Goal: Task Accomplishment & Management: Use online tool/utility

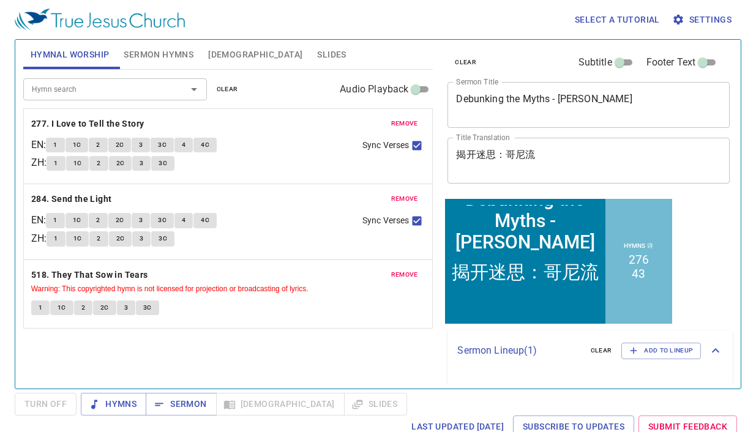
click at [528, 111] on textarea "Debunking the Myths - Cornelius" at bounding box center [588, 104] width 265 height 23
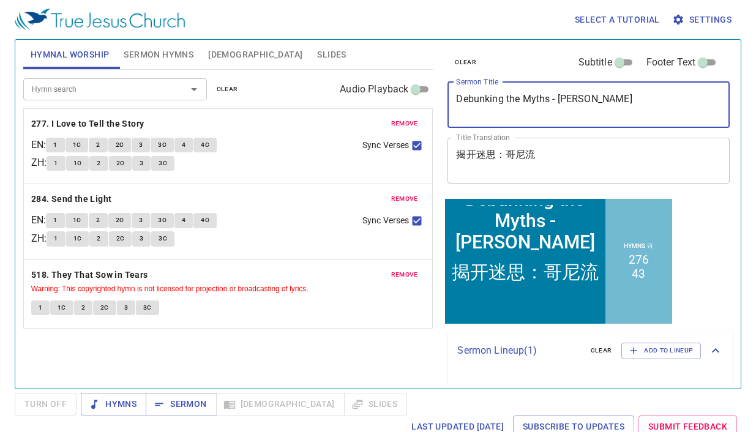
click at [528, 111] on textarea "Debunking the Myths - Cornelius" at bounding box center [588, 104] width 265 height 23
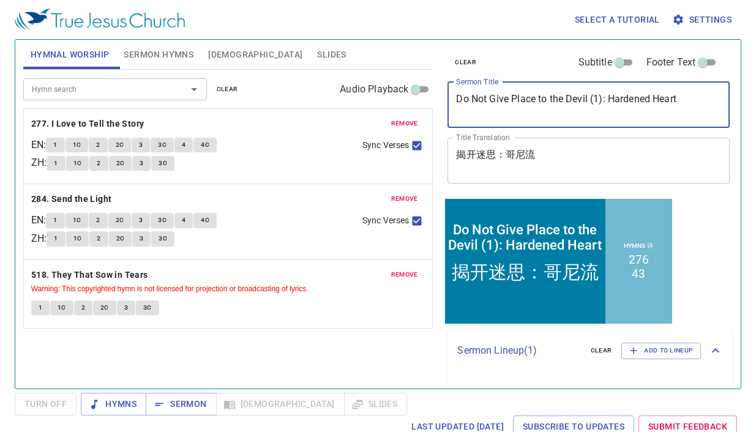
type textarea "Do Not Give Place to the Devil (1): Hardened Heart"
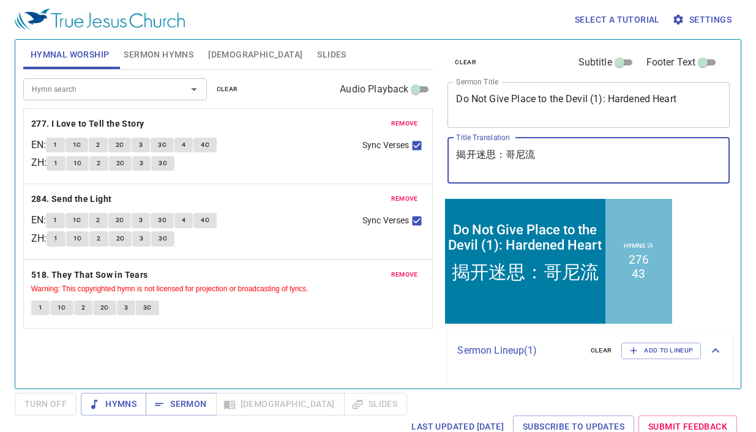
drag, startPoint x: 550, startPoint y: 153, endPoint x: 438, endPoint y: 153, distance: 111.4
click at [438, 153] on div "clear Subtitle Footer Text Sermon Title Do Not Give Place to the Devil (1): Har…" at bounding box center [588, 209] width 300 height 349
type textarea "不可给魔鬼留地步（一）：硬心"
click at [688, 107] on textarea "Do Not Give Place to the Devil (1): Hardened Heart" at bounding box center [588, 104] width 265 height 23
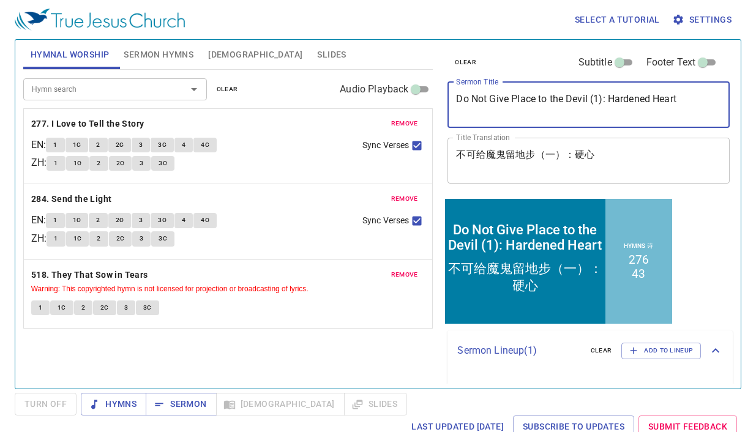
click at [627, 65] on input "Subtitle" at bounding box center [620, 65] width 44 height 15
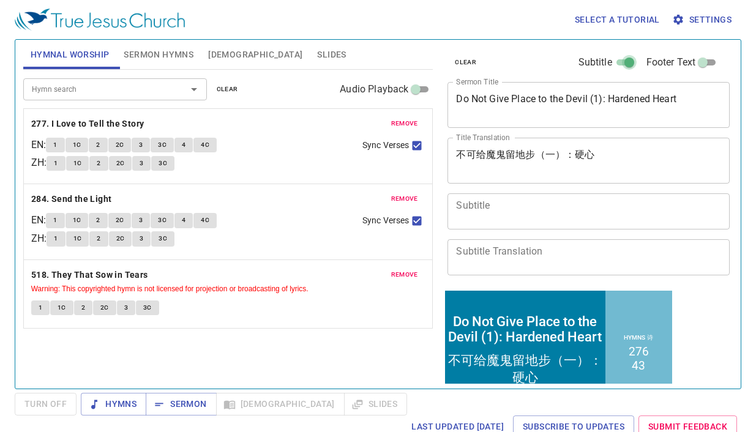
click at [627, 65] on input "Subtitle" at bounding box center [629, 65] width 44 height 15
checkbox input "false"
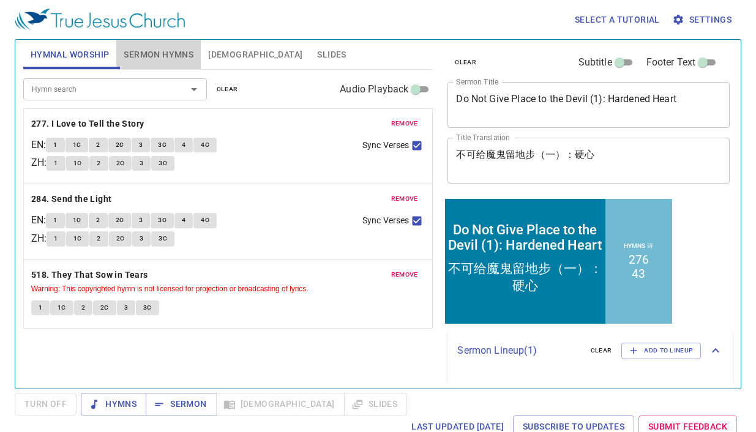
click at [143, 57] on span "Sermon Hymns" at bounding box center [159, 54] width 70 height 15
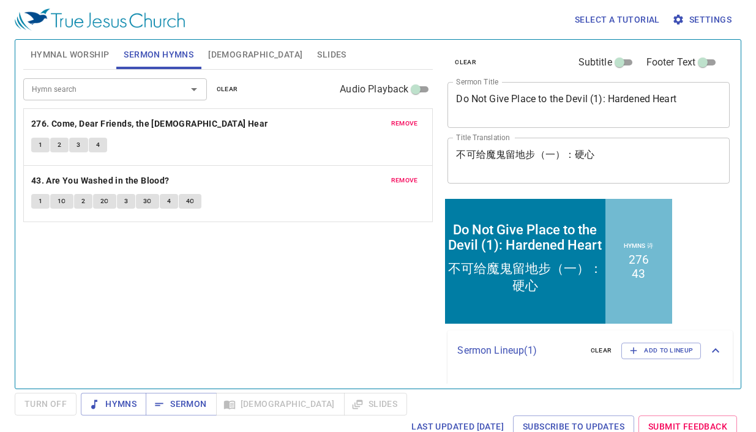
click at [408, 127] on span "remove" at bounding box center [404, 123] width 27 height 11
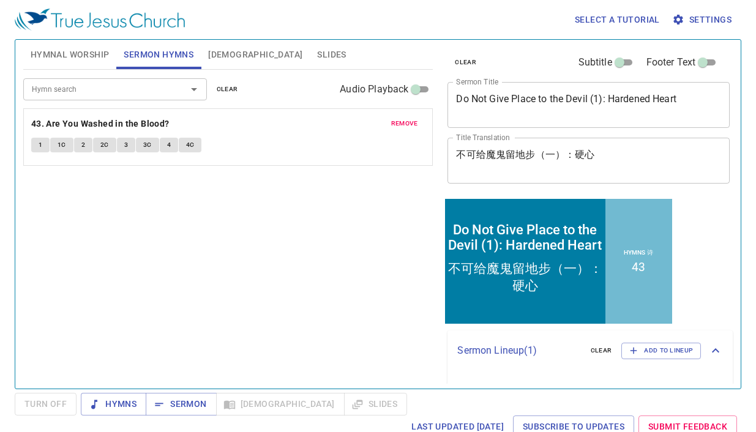
click at [408, 127] on span "remove" at bounding box center [404, 123] width 27 height 11
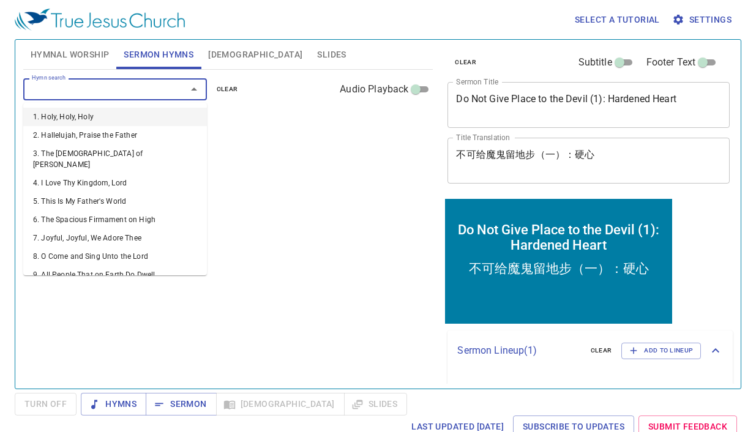
click at [119, 95] on input "Hymn search" at bounding box center [97, 89] width 140 height 14
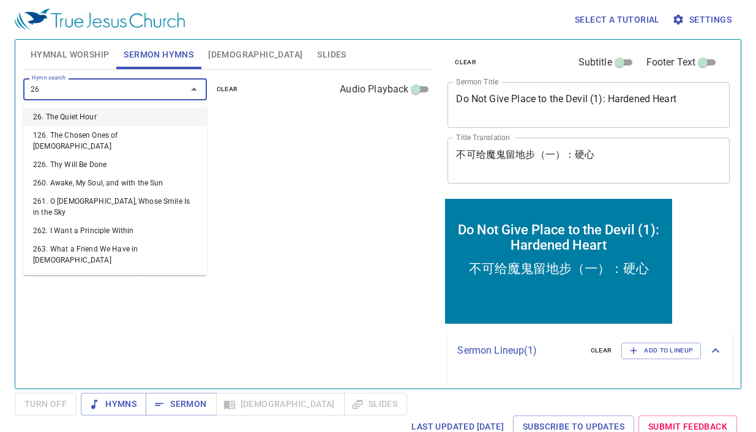
type input "264"
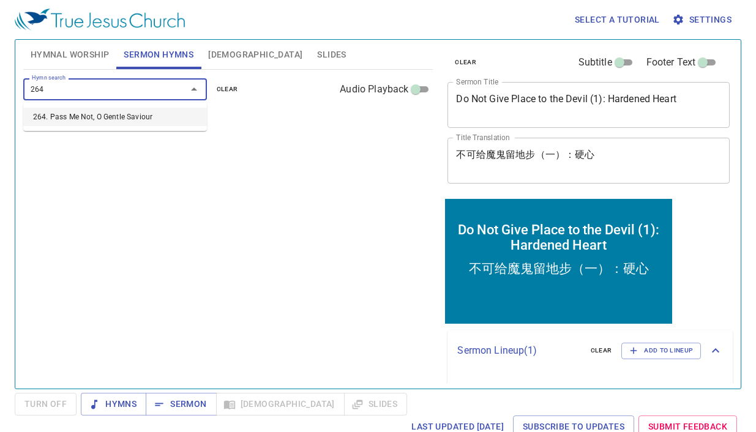
click at [122, 118] on li "264. Pass Me Not, O Gentle Saviour" at bounding box center [115, 117] width 184 height 18
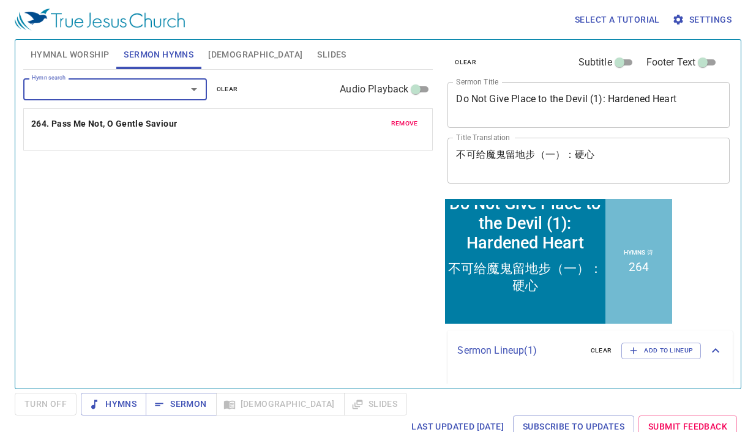
click at [312, 268] on div "Hymn search Hymn search clear Audio Playback remove 264. Pass Me Not, O Gentle …" at bounding box center [228, 224] width 410 height 309
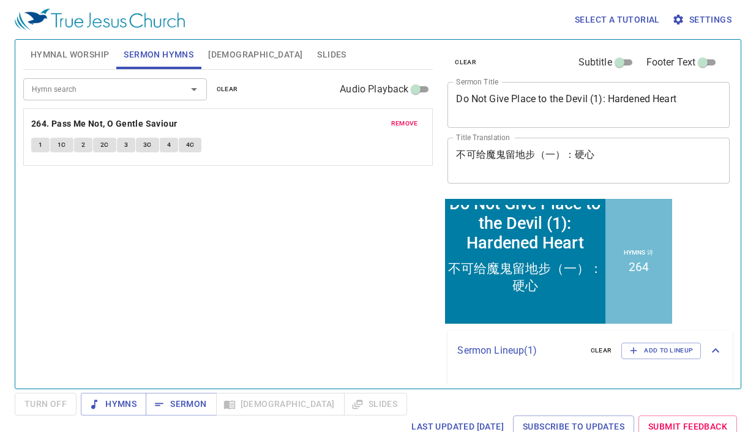
click at [564, 245] on div "Do Not Give Place to the Devil (1): Hardened Heart" at bounding box center [525, 222] width 155 height 59
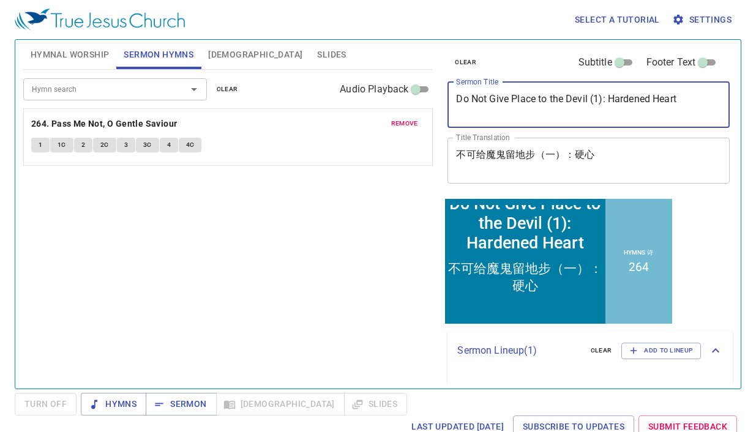
click at [576, 100] on textarea "Do Not Give Place to the Devil (1): Hardened Heart" at bounding box center [588, 104] width 265 height 23
click at [378, 258] on div "Hymn search Hymn search clear Audio Playback remove 264. Pass Me Not, O Gentle …" at bounding box center [228, 224] width 410 height 309
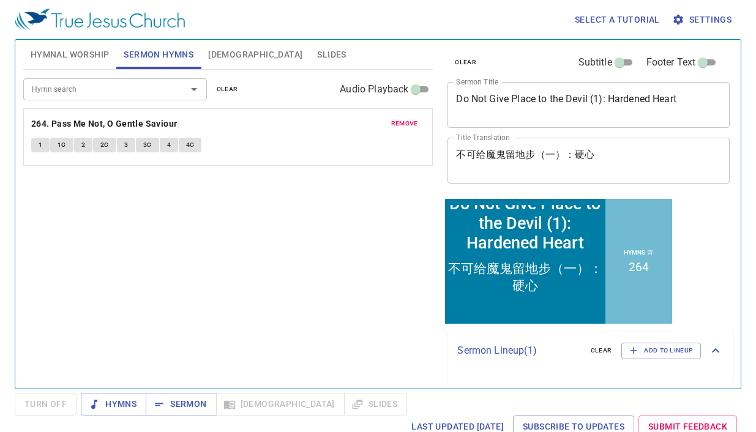
click at [310, 57] on button "Slides" at bounding box center [331, 54] width 43 height 29
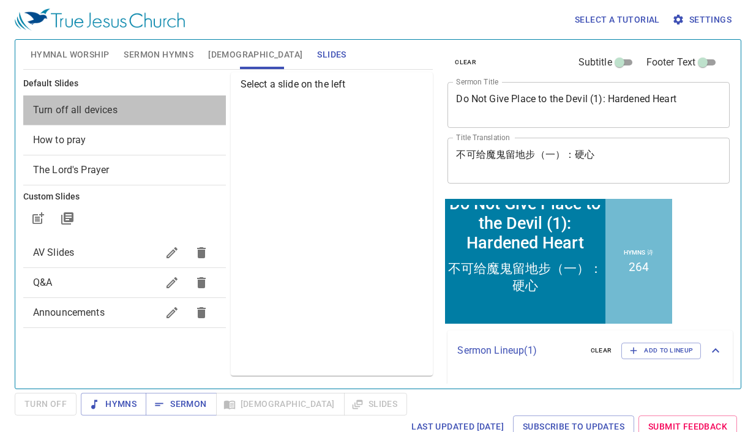
click at [133, 115] on span "Turn off all devices" at bounding box center [124, 110] width 183 height 15
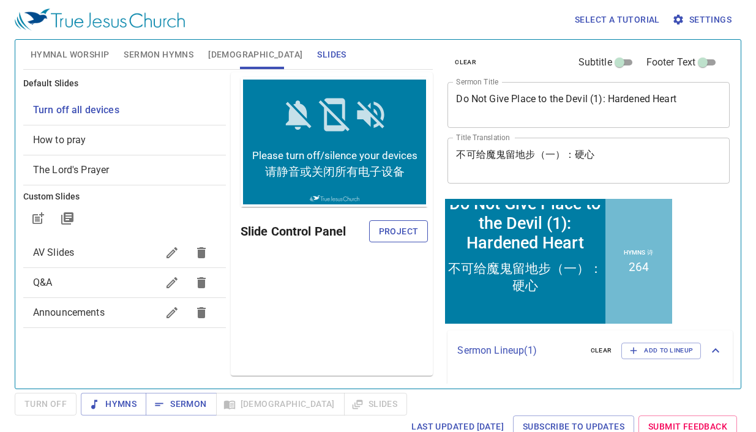
click at [395, 228] on span "Project" at bounding box center [399, 231] width 40 height 15
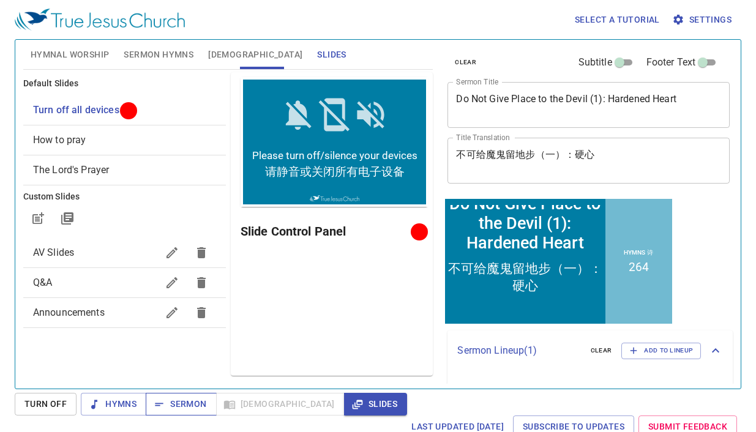
click at [178, 410] on span "Sermon" at bounding box center [181, 404] width 51 height 15
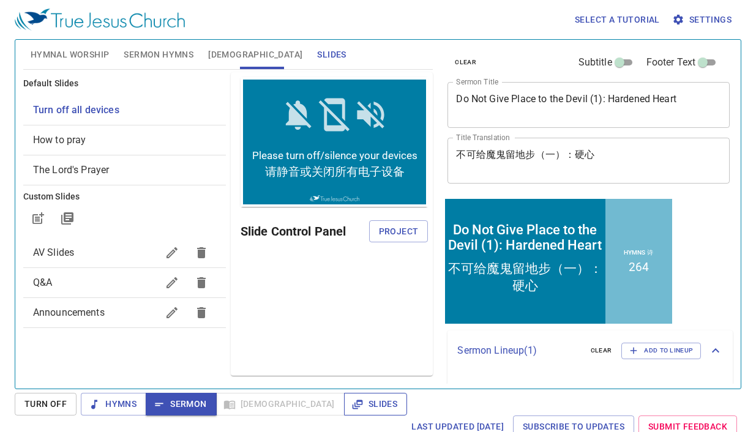
click at [354, 405] on span "Slides" at bounding box center [375, 404] width 43 height 15
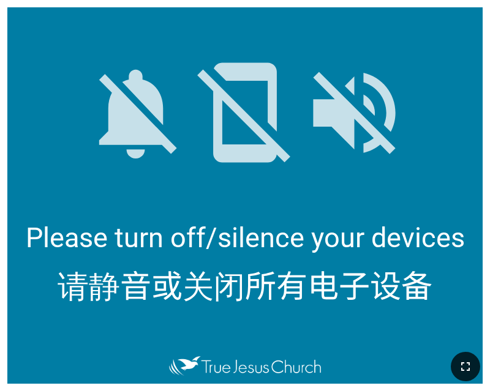
click at [474, 367] on button "button" at bounding box center [465, 366] width 29 height 29
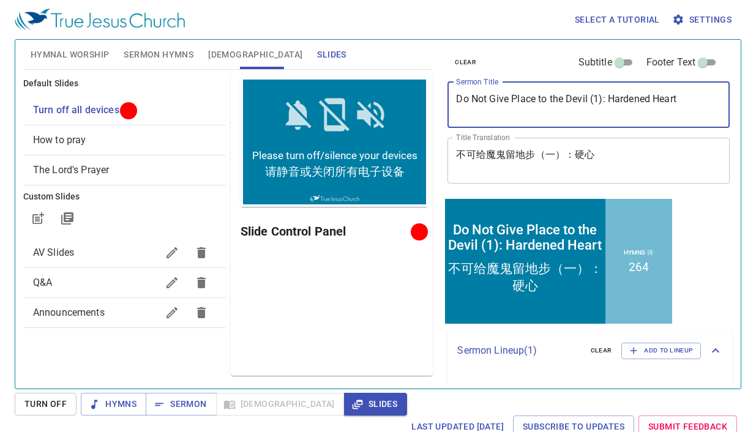
drag, startPoint x: 684, startPoint y: 110, endPoint x: 442, endPoint y: 103, distance: 242.5
click at [443, 103] on div "clear Subtitle Footer Text Sermon Title Do Not Give Place to the Devil (1): Har…" at bounding box center [588, 118] width 290 height 157
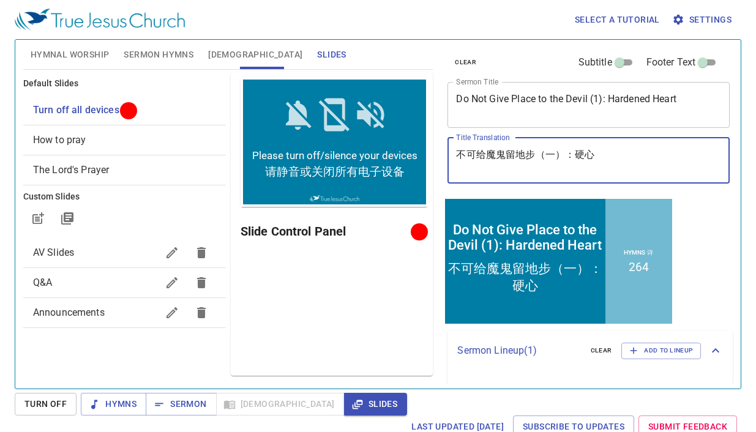
drag, startPoint x: 568, startPoint y: 166, endPoint x: 448, endPoint y: 143, distance: 121.6
click at [448, 143] on div "不可给魔鬼留地步（一）：硬心 x Title Translation" at bounding box center [589, 161] width 282 height 46
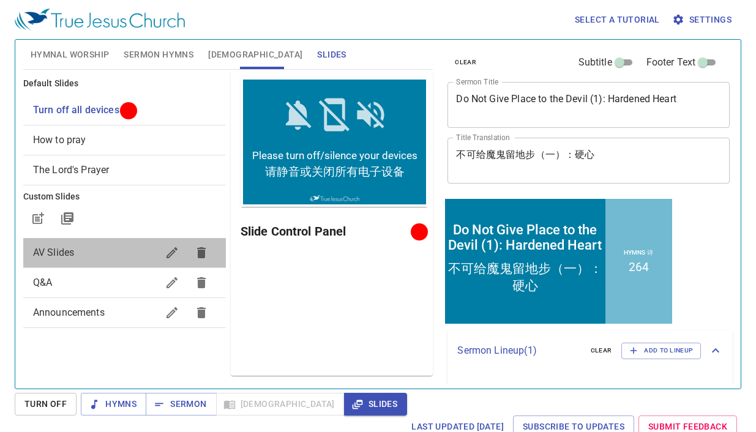
click at [126, 253] on span "AV Slides" at bounding box center [95, 252] width 124 height 15
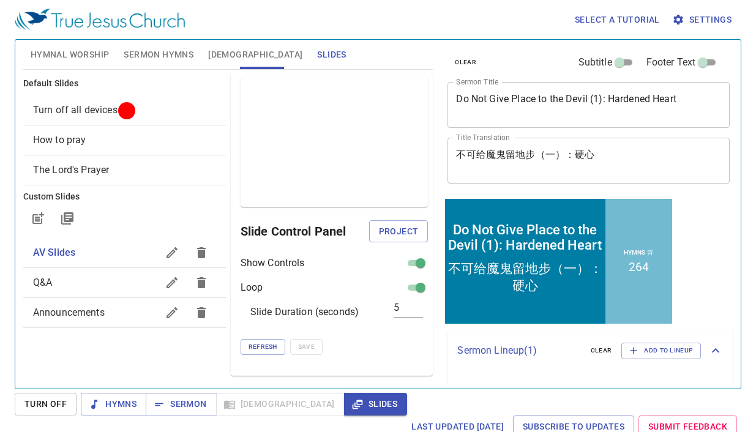
click at [96, 105] on span "Turn off all devices" at bounding box center [75, 110] width 84 height 12
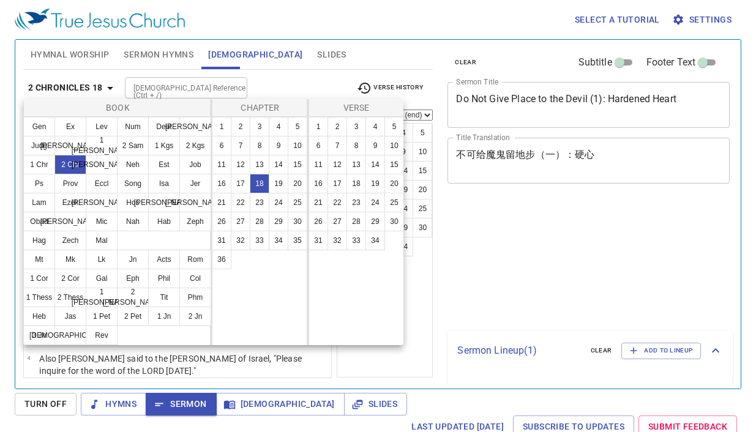
select select "27"
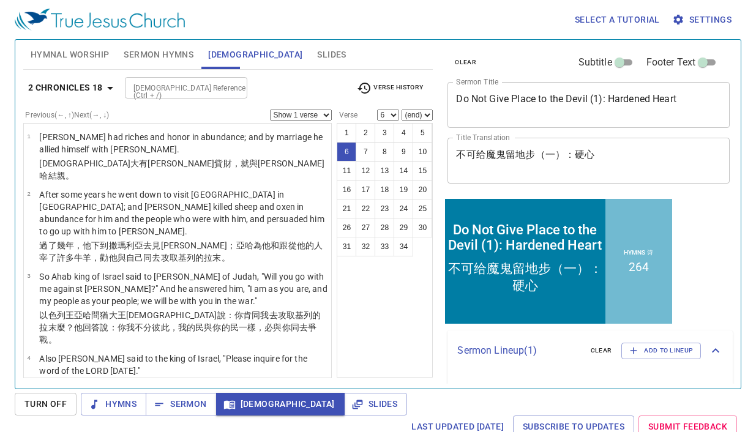
select select "7"
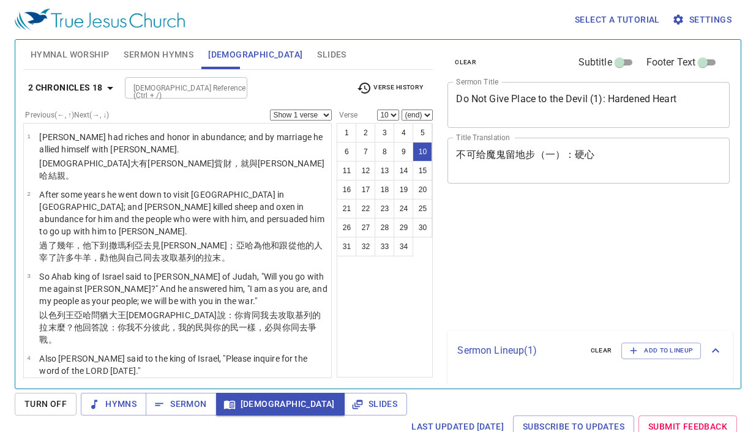
select select "10"
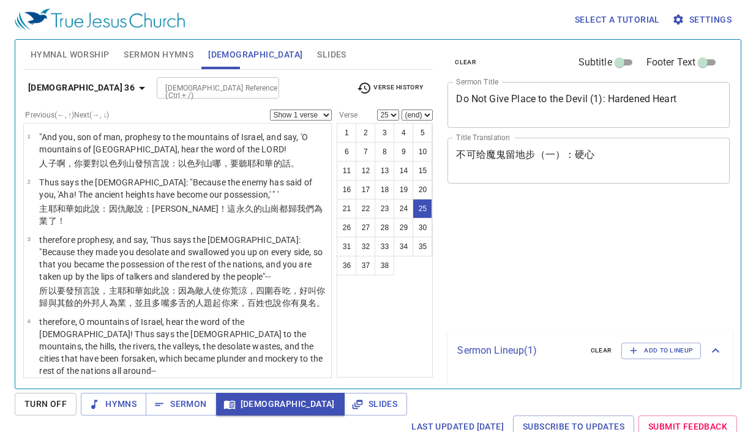
select select "25"
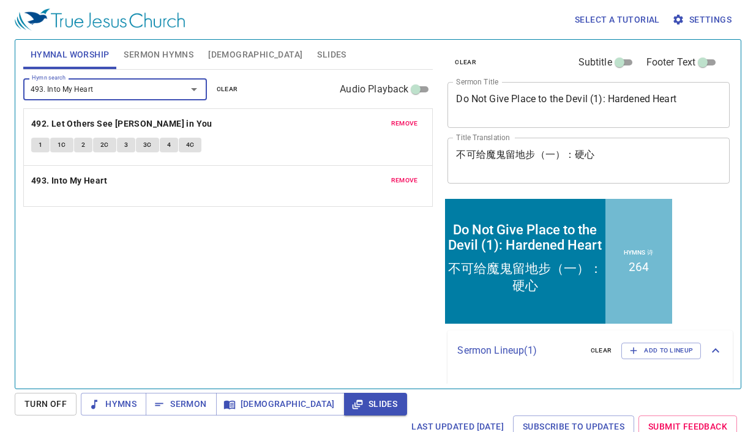
type input "493. Into My Heart5"
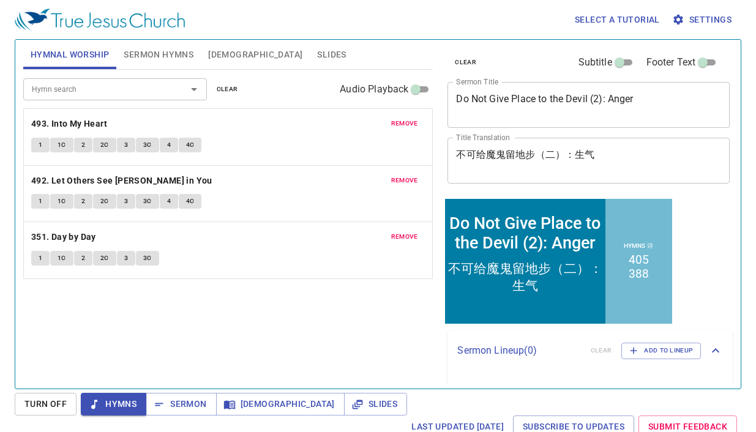
scroll to position [27, 0]
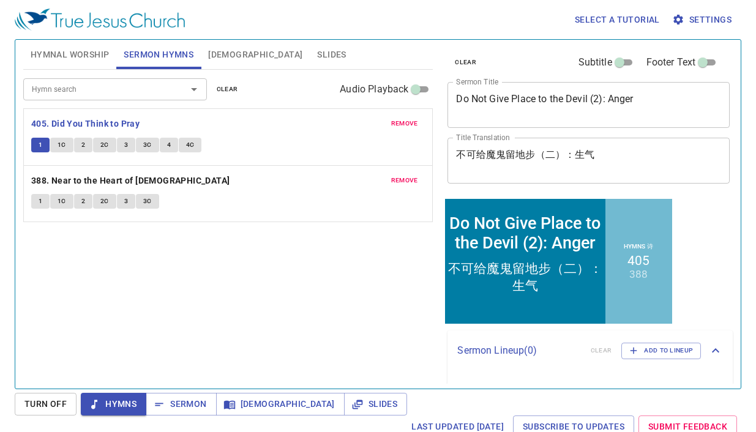
click at [66, 147] on button "1C" at bounding box center [61, 145] width 23 height 15
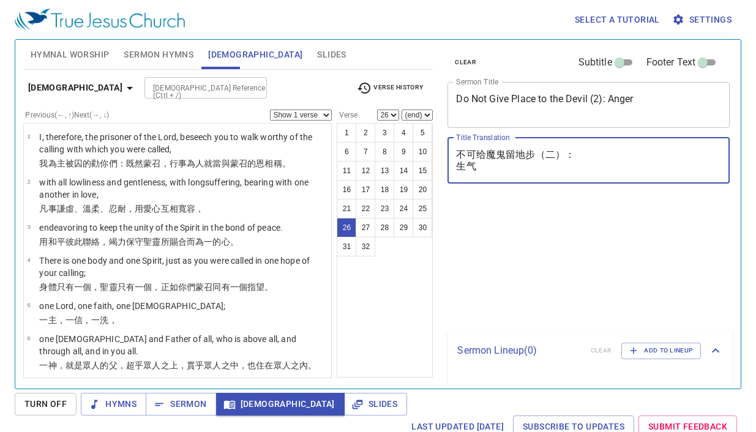
select select "26"
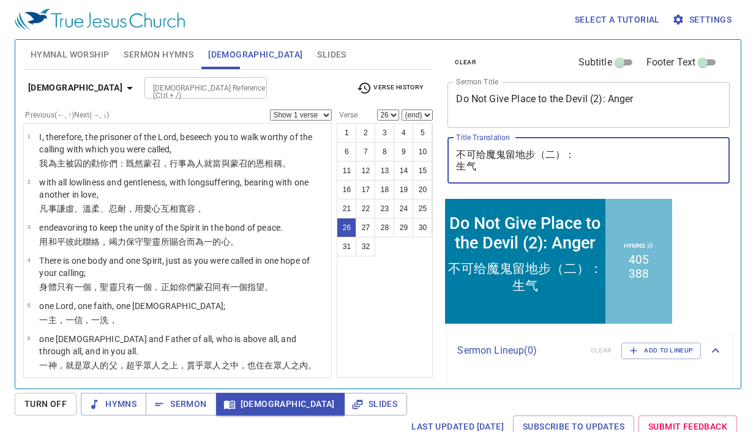
scroll to position [27, 0]
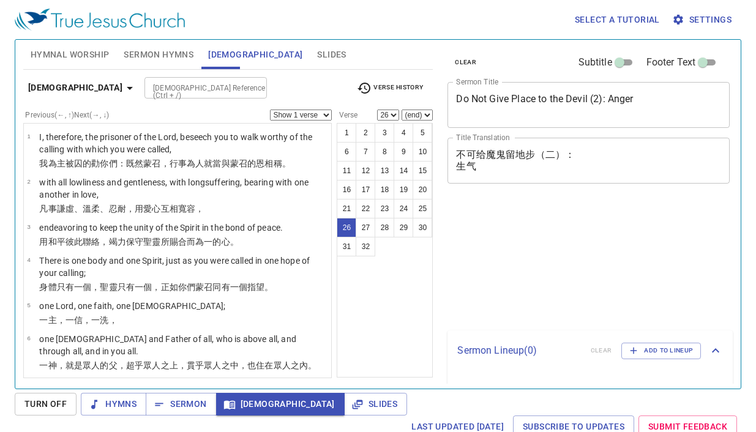
select select "26"
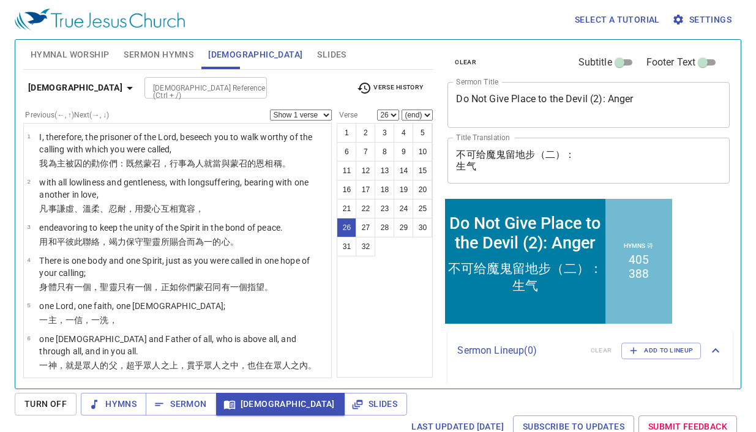
click at [148, 85] on input "[DEMOGRAPHIC_DATA] Reference (Ctrl + /)" at bounding box center [195, 88] width 95 height 14
click at [173, 88] on input "[DEMOGRAPHIC_DATA] Reference (Ctrl + /)" at bounding box center [195, 88] width 95 height 14
type input "ps"
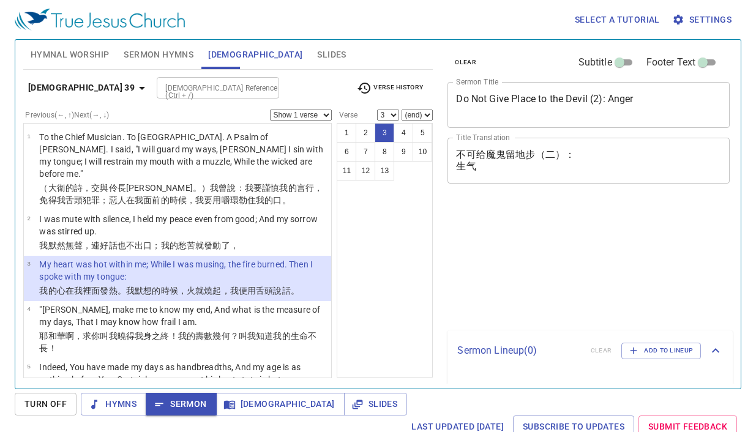
select select "3"
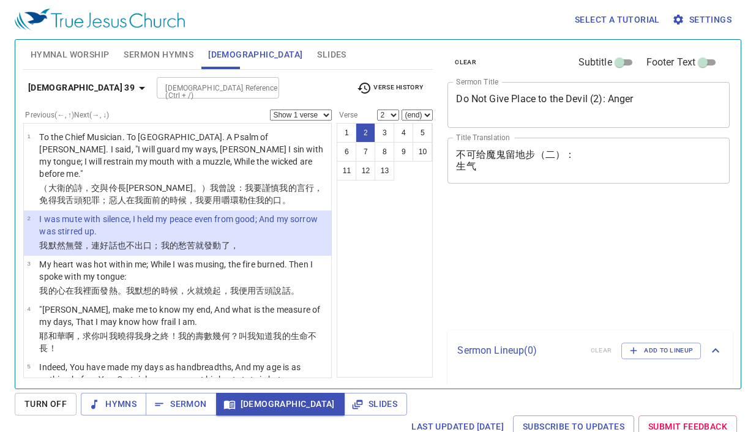
select select "2"
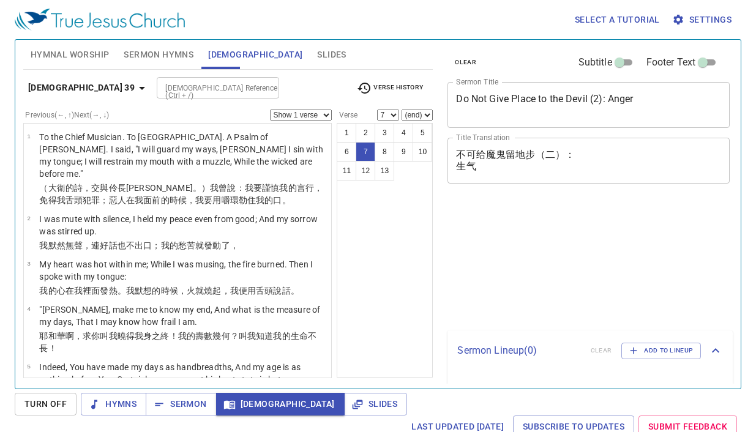
select select "7"
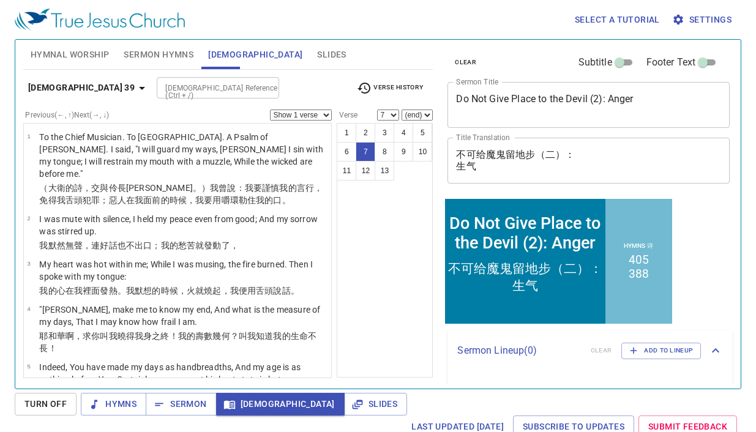
scroll to position [27, 0]
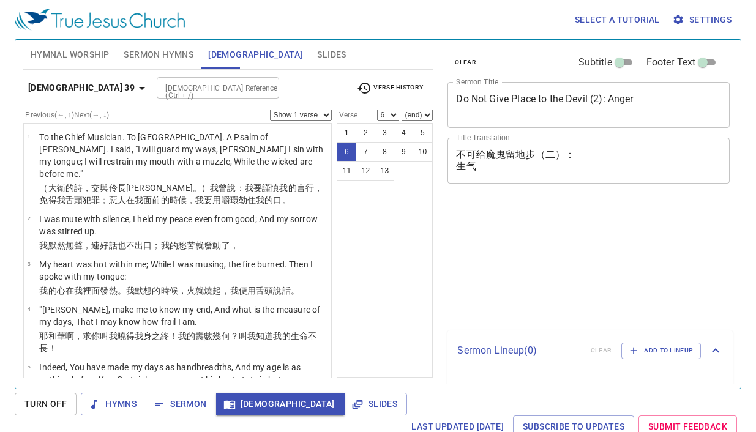
select select "6"
select select "8"
select select "13"
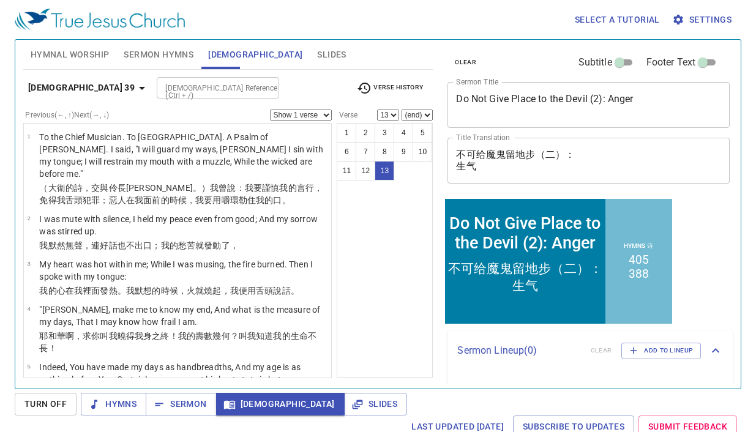
scroll to position [27, 0]
